Goal: Navigation & Orientation: Understand site structure

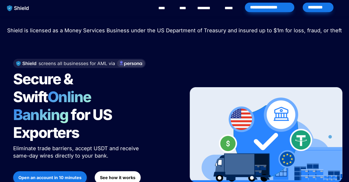
click at [203, 8] on link "********" at bounding box center [206, 8] width 19 height 6
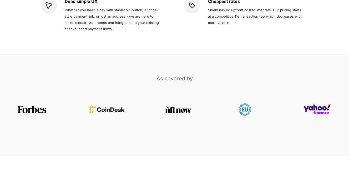
scroll to position [1102, 0]
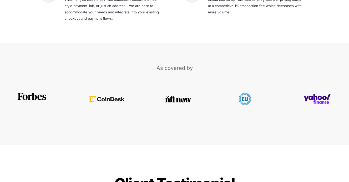
click at [36, 93] on img at bounding box center [32, 96] width 31 height 7
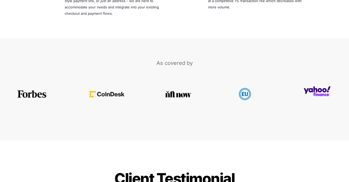
click at [321, 87] on img at bounding box center [317, 92] width 27 height 10
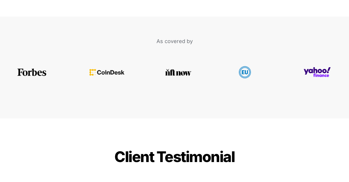
scroll to position [1126, 0]
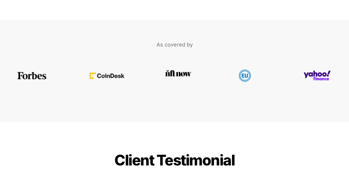
click at [180, 69] on img at bounding box center [178, 72] width 27 height 7
